Goal: Task Accomplishment & Management: Use online tool/utility

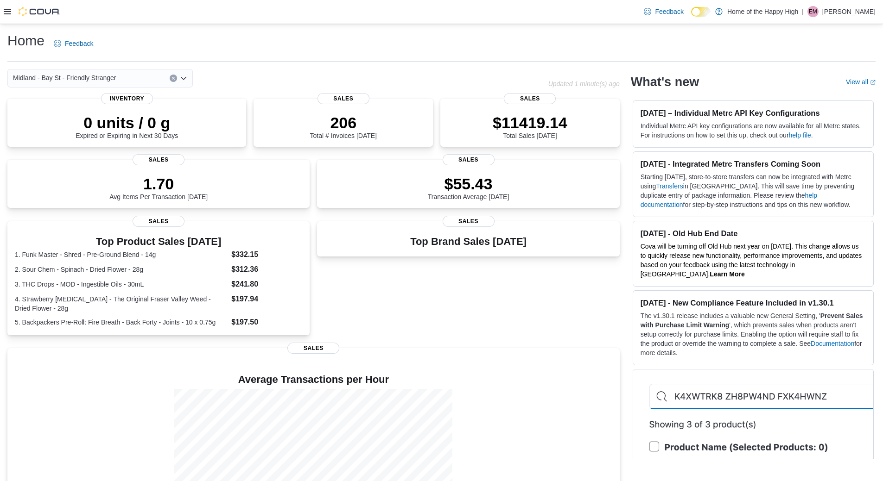
click at [8, 18] on div at bounding box center [32, 12] width 57 height 24
click at [3, 13] on div "Feedback Dark Mode Home of the Happy High | EM [PERSON_NAME]" at bounding box center [441, 12] width 883 height 24
click at [7, 8] on icon at bounding box center [7, 11] width 7 height 7
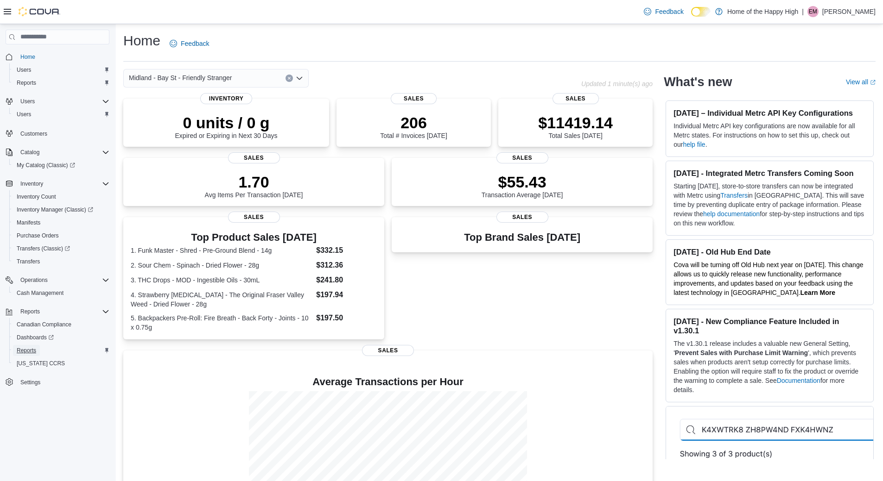
click at [33, 351] on span "Reports" at bounding box center [26, 350] width 19 height 7
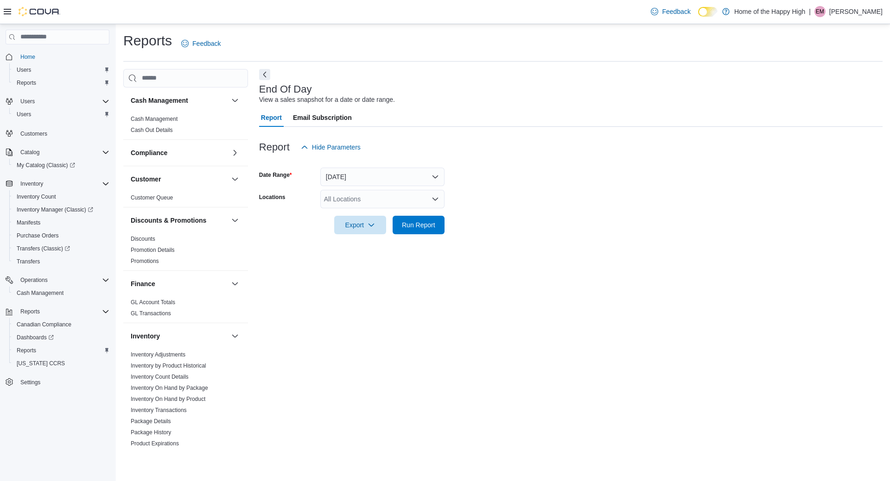
click at [363, 198] on div "All Locations" at bounding box center [382, 199] width 124 height 19
type input "*"
type input "***"
click at [394, 213] on span "Midland - Bay St - Friendly Stranger" at bounding box center [410, 214] width 103 height 9
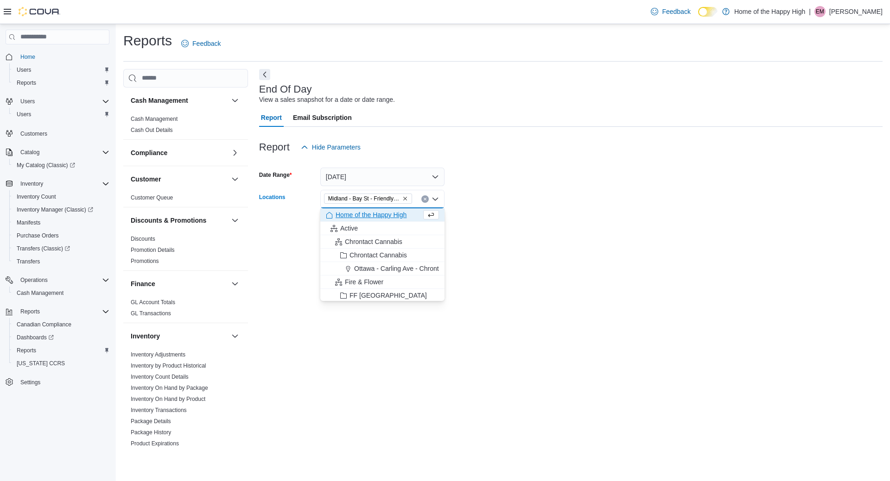
click at [523, 150] on div "Report Hide Parameters" at bounding box center [570, 147] width 623 height 19
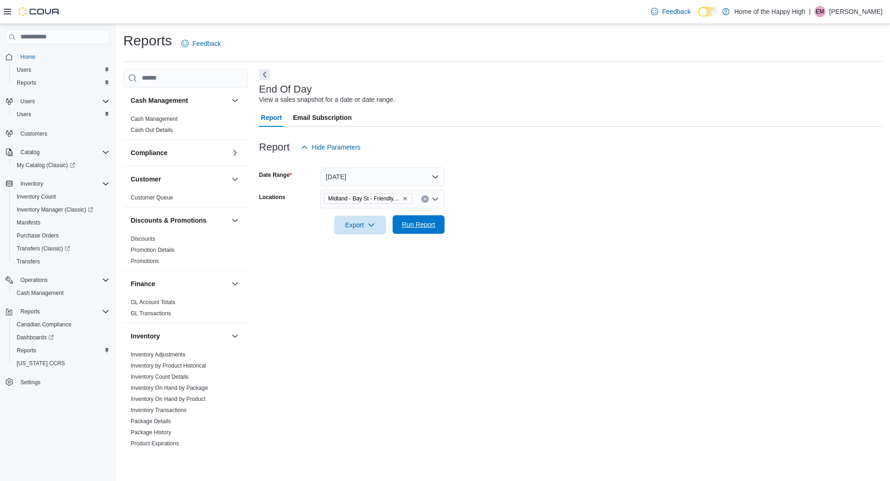
click at [406, 228] on span "Run Report" at bounding box center [418, 224] width 33 height 9
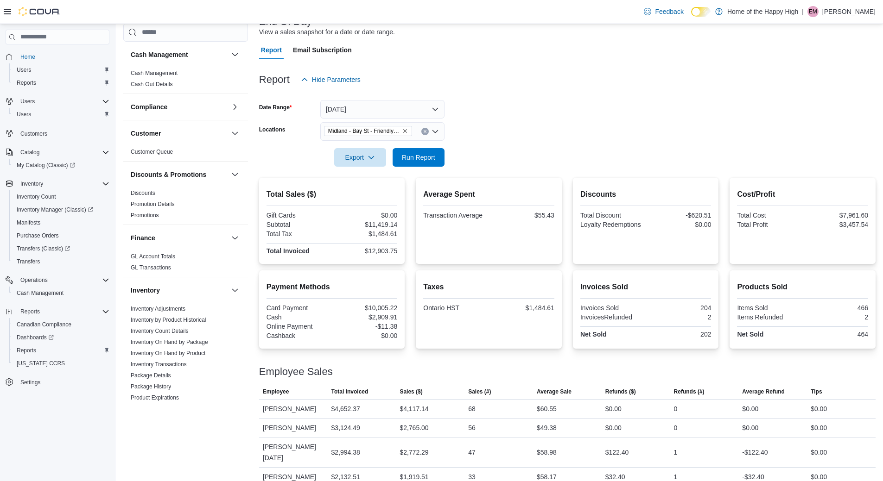
scroll to position [70, 0]
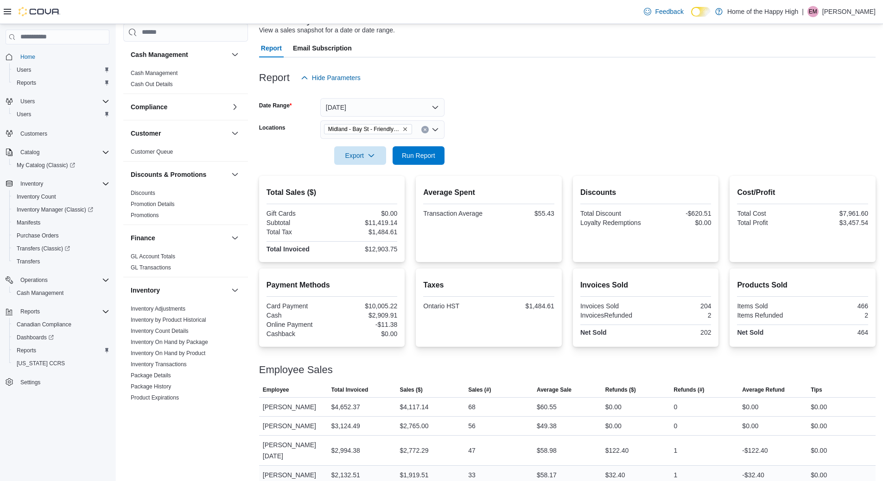
click at [555, 470] on div "$58.17" at bounding box center [547, 475] width 20 height 11
drag, startPoint x: 561, startPoint y: 215, endPoint x: 536, endPoint y: 216, distance: 25.1
click at [536, 216] on div "Average Spent Transaction Average $55.43" at bounding box center [489, 219] width 146 height 86
click at [616, 362] on div at bounding box center [567, 359] width 616 height 11
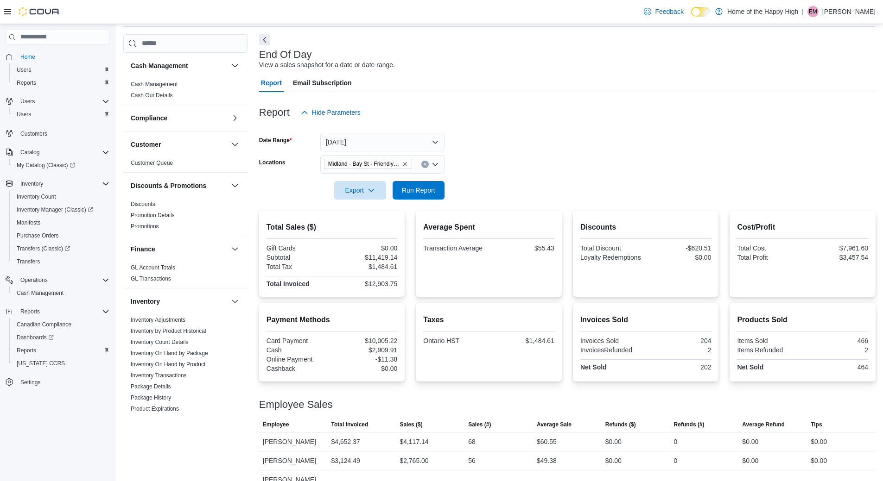
scroll to position [0, 0]
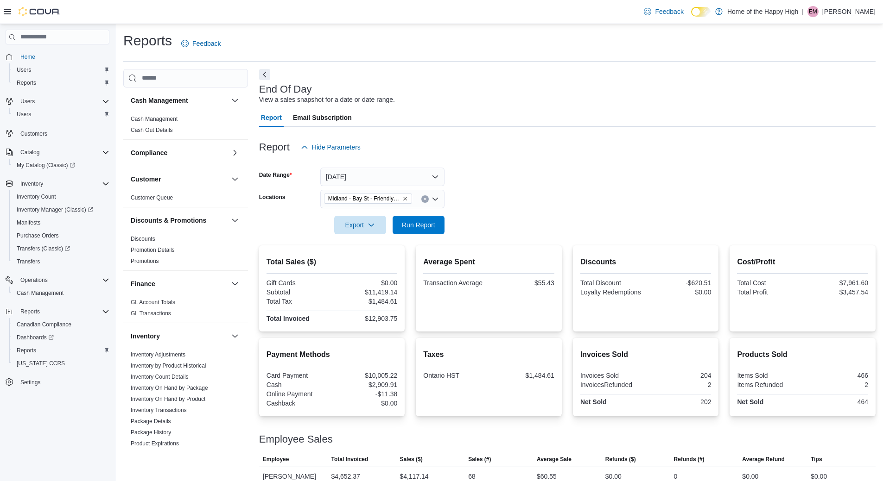
click at [485, 172] on form "Date Range [DATE] Locations [GEOGRAPHIC_DATA] - [GEOGRAPHIC_DATA] - Friendly St…" at bounding box center [567, 196] width 616 height 78
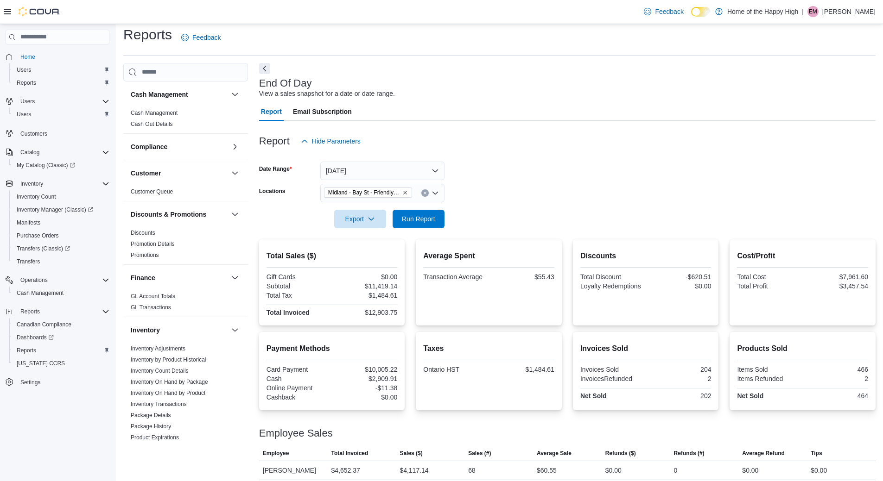
scroll to position [70, 0]
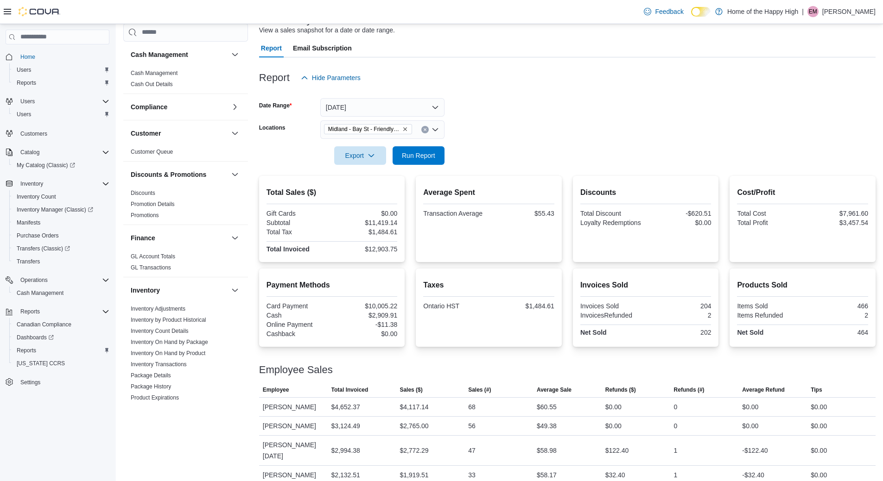
click at [549, 125] on form "Date Range [DATE] Locations [GEOGRAPHIC_DATA] - [GEOGRAPHIC_DATA] - Friendly St…" at bounding box center [567, 126] width 616 height 78
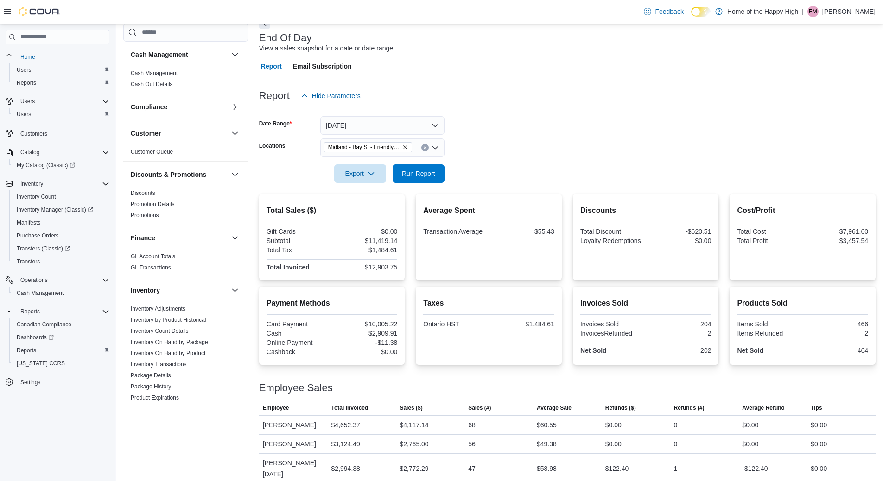
scroll to position [0, 0]
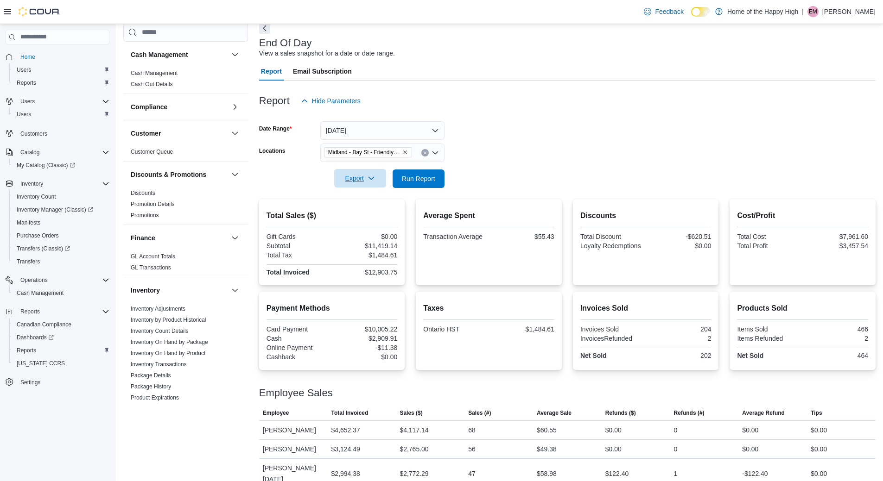
click at [357, 172] on span "Export" at bounding box center [360, 178] width 41 height 19
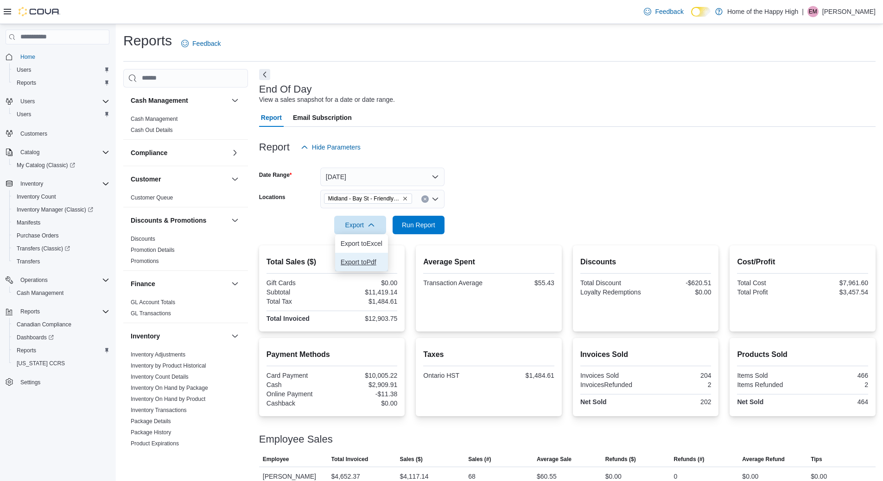
click at [372, 259] on span "Export to Pdf" at bounding box center [362, 262] width 42 height 7
click at [518, 193] on form "Date Range [DATE] Locations [GEOGRAPHIC_DATA] - [GEOGRAPHIC_DATA] - Friendly St…" at bounding box center [567, 196] width 616 height 78
